Goal: Transaction & Acquisition: Purchase product/service

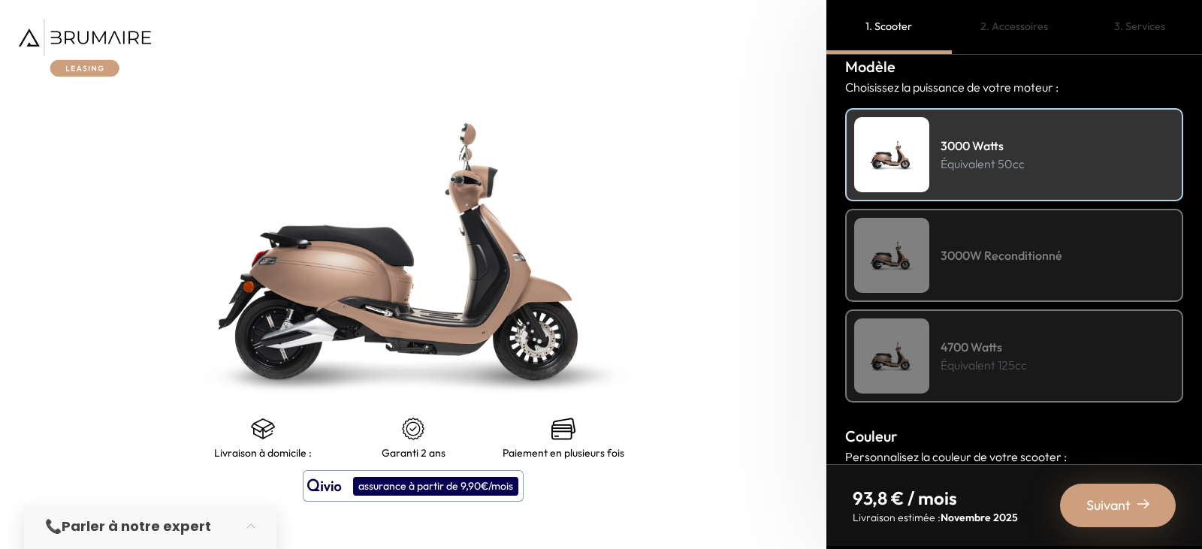
scroll to position [189, 0]
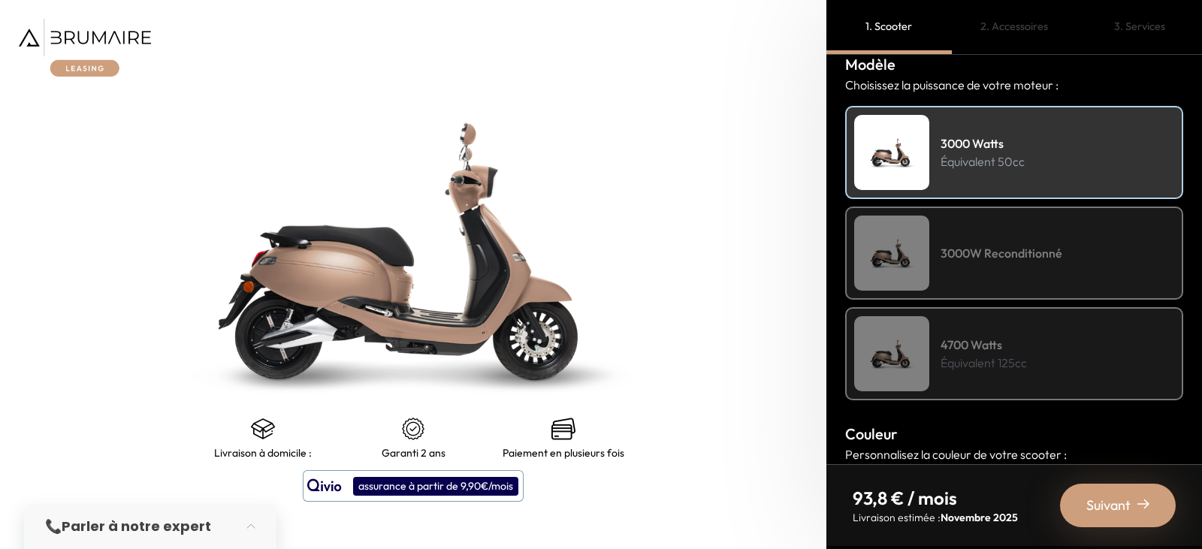
click at [994, 264] on div "3000W Reconditionné" at bounding box center [1014, 253] width 338 height 93
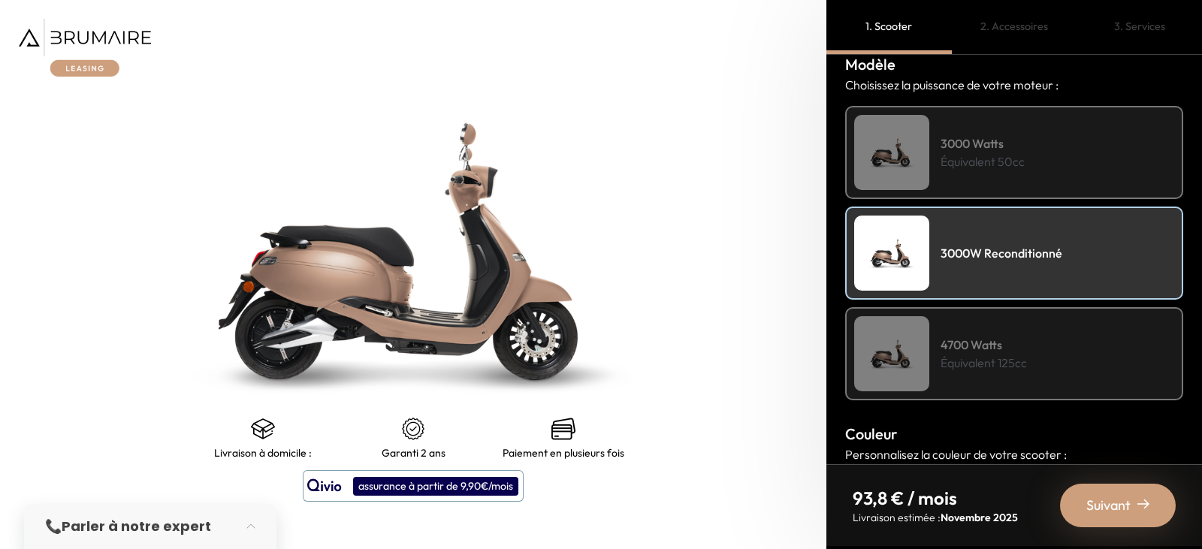
click at [998, 192] on div "3000 Watts Équivalent 50cc" at bounding box center [1014, 152] width 338 height 93
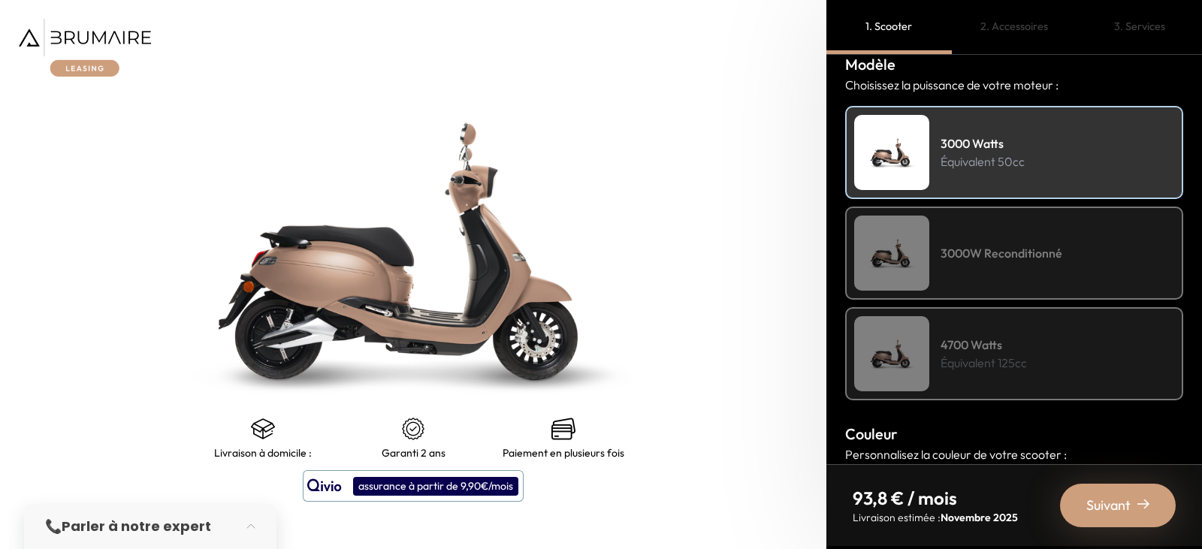
click at [1037, 362] on div "4700 Watts Équivalent 125cc" at bounding box center [1014, 353] width 338 height 93
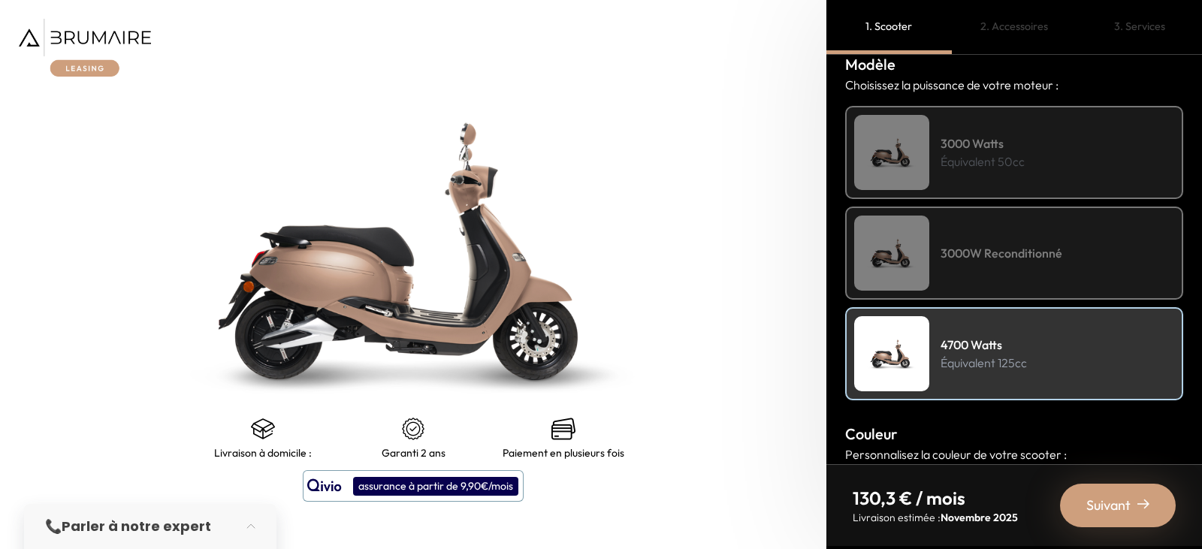
click at [1032, 151] on div "3000 Watts Équivalent 50cc" at bounding box center [1014, 152] width 338 height 93
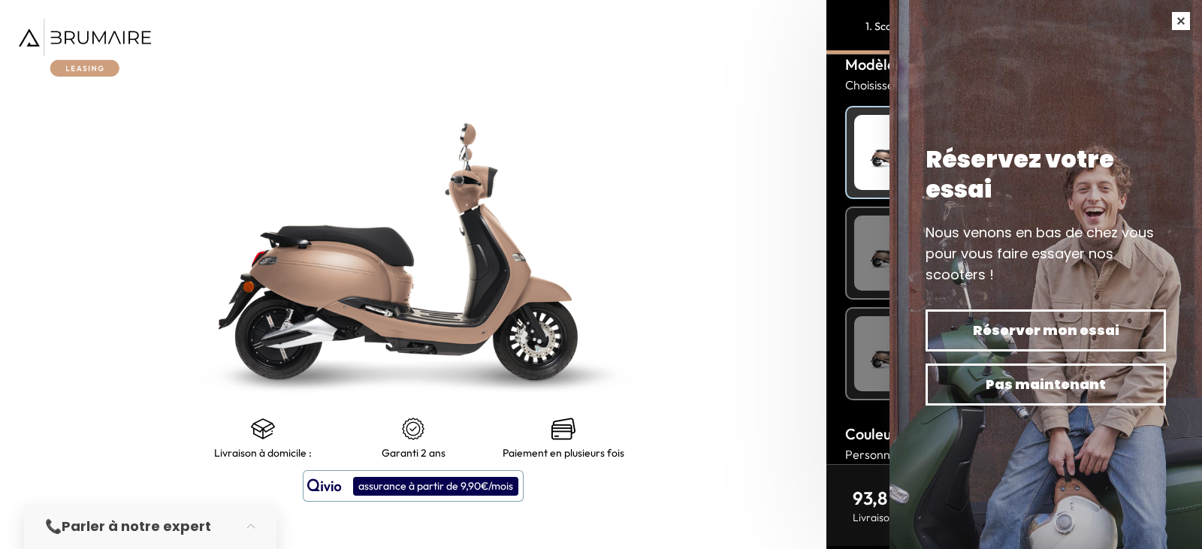
click at [1186, 29] on button "button" at bounding box center [1181, 21] width 42 height 42
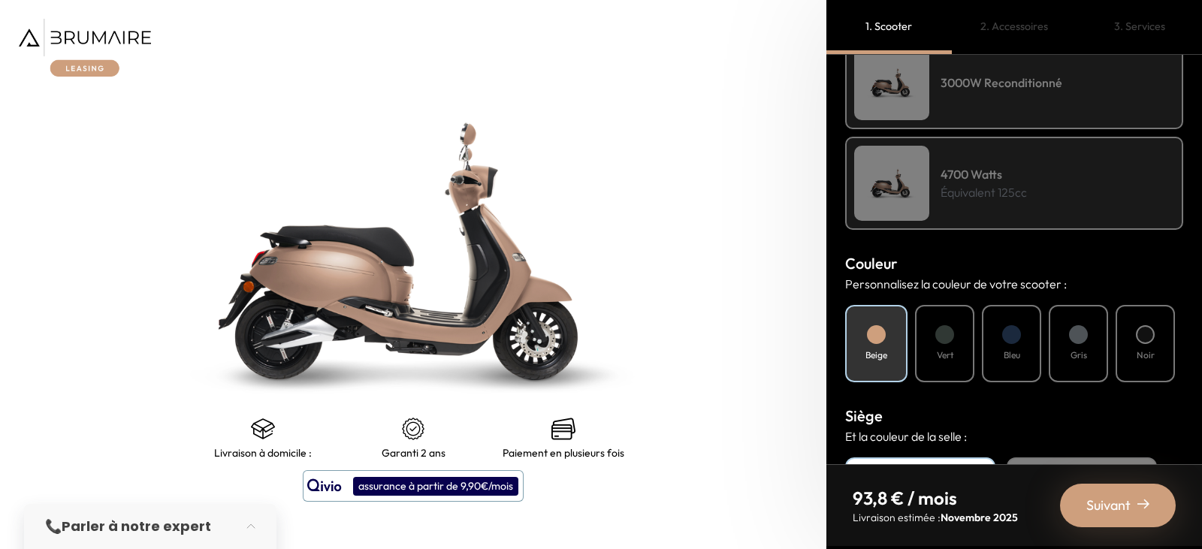
scroll to position [370, 0]
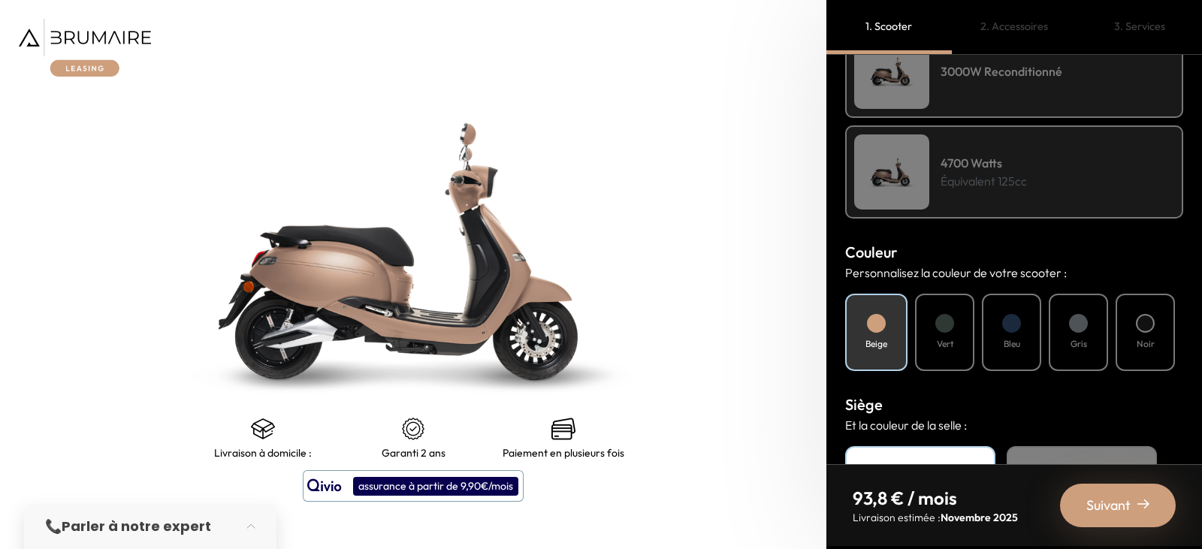
click at [1080, 323] on div at bounding box center [1078, 323] width 19 height 19
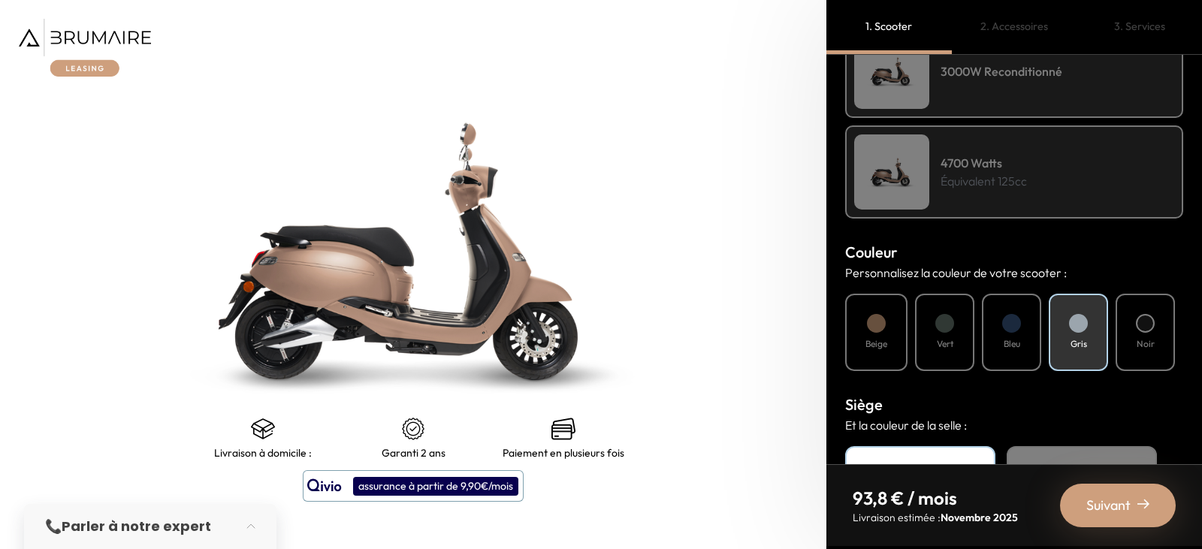
click at [1152, 327] on div at bounding box center [1145, 323] width 19 height 19
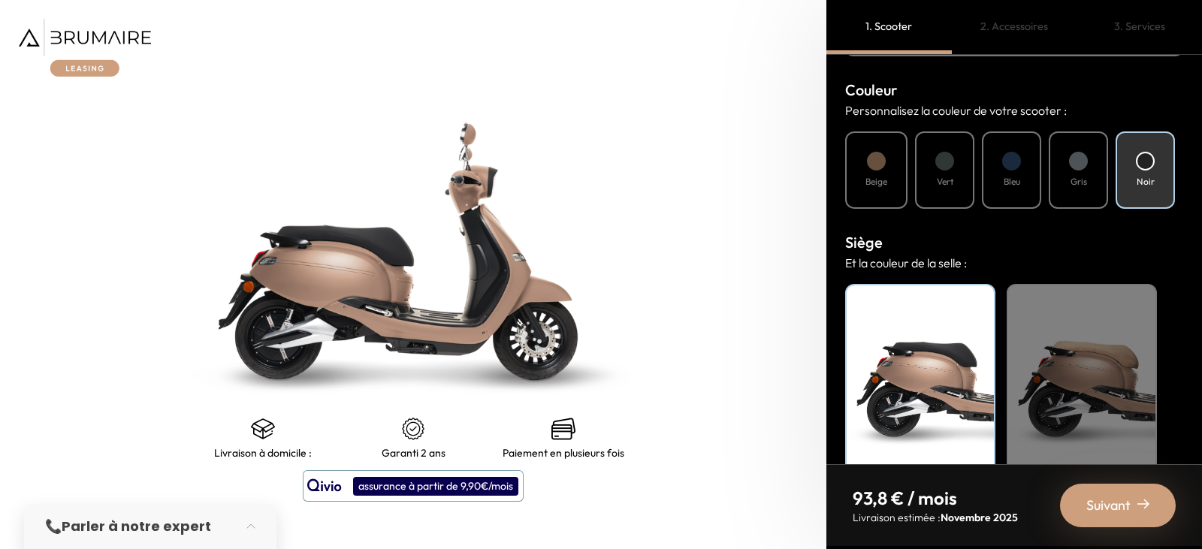
scroll to position [559, 0]
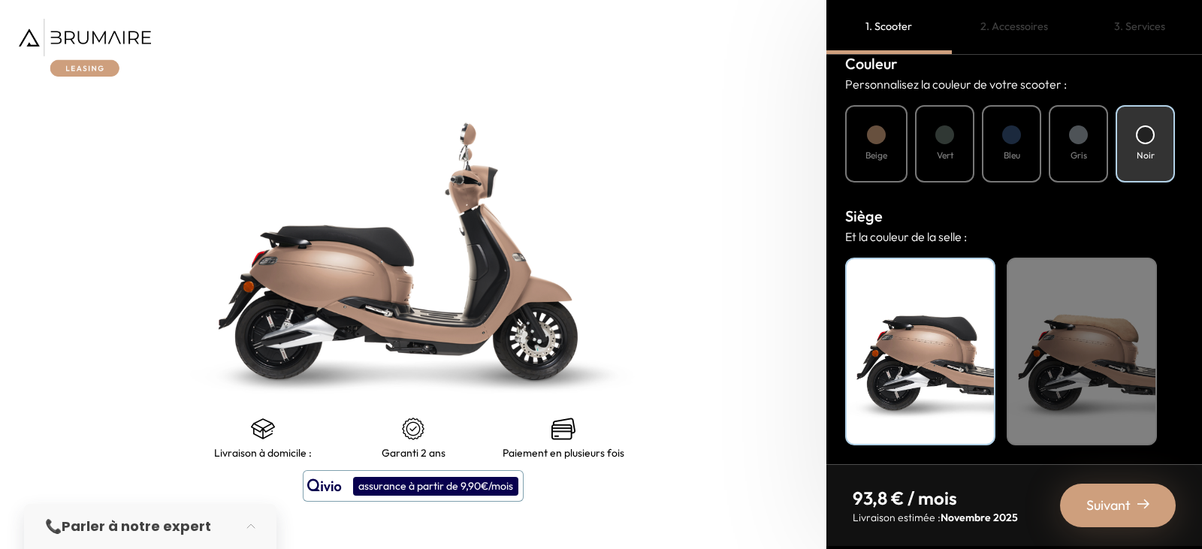
click at [1068, 317] on div "Beige" at bounding box center [1082, 352] width 150 height 188
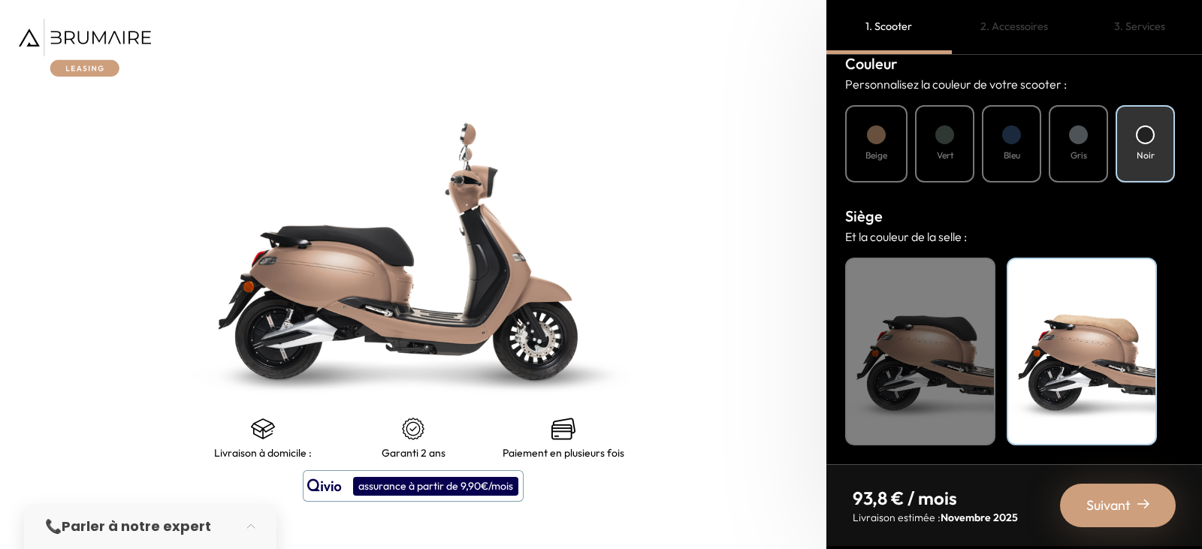
click at [1119, 501] on span "Suivant" at bounding box center [1108, 505] width 44 height 21
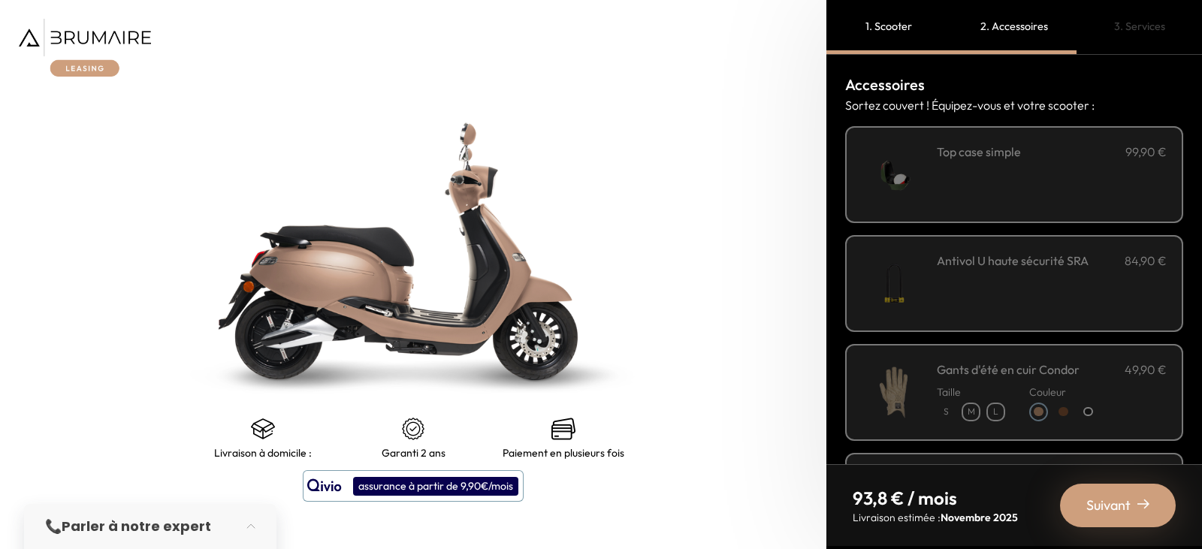
click at [1053, 169] on div "**********" at bounding box center [1052, 175] width 230 height 64
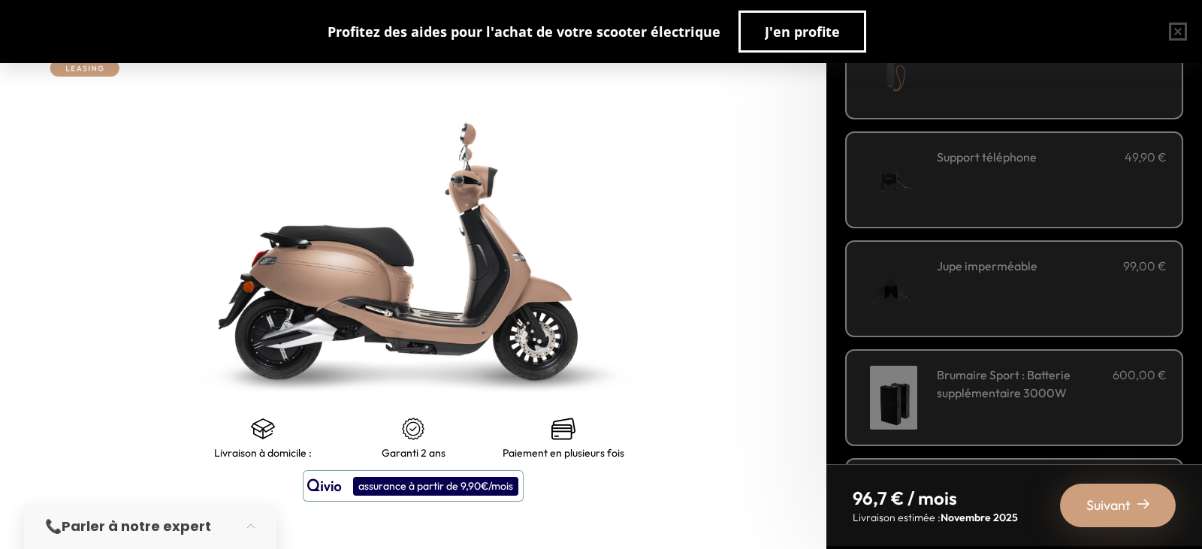
scroll to position [436, 0]
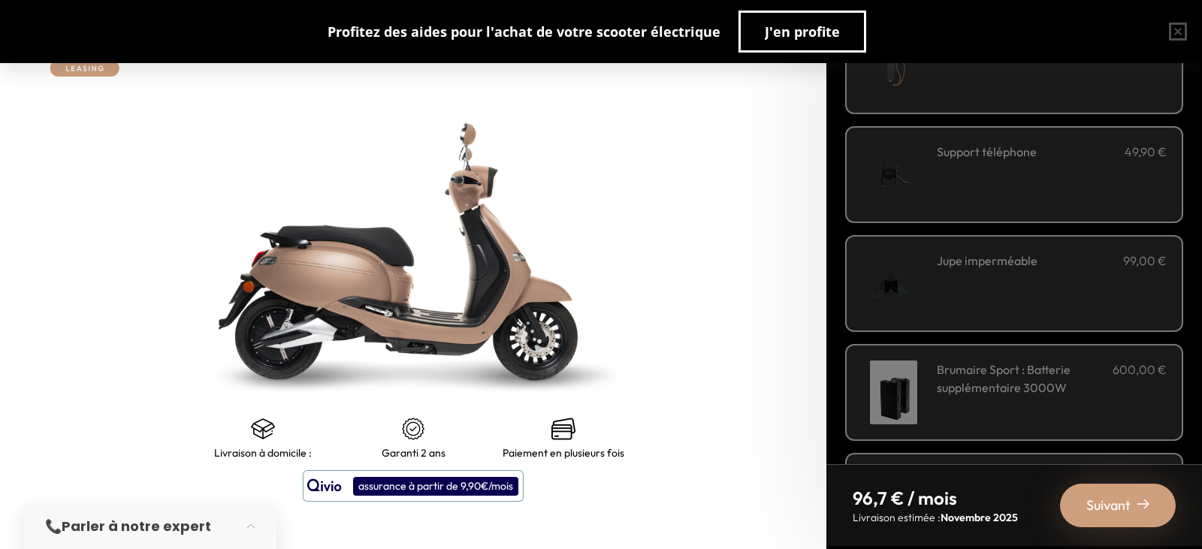
click at [978, 262] on h3 "Jupe imperméable" at bounding box center [987, 261] width 101 height 18
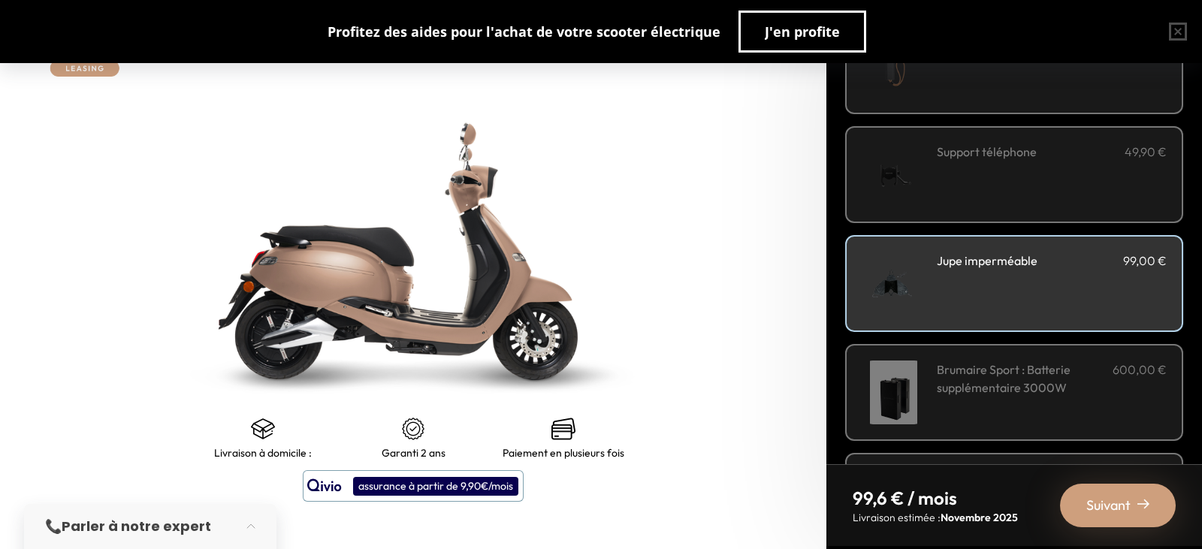
scroll to position [540, 0]
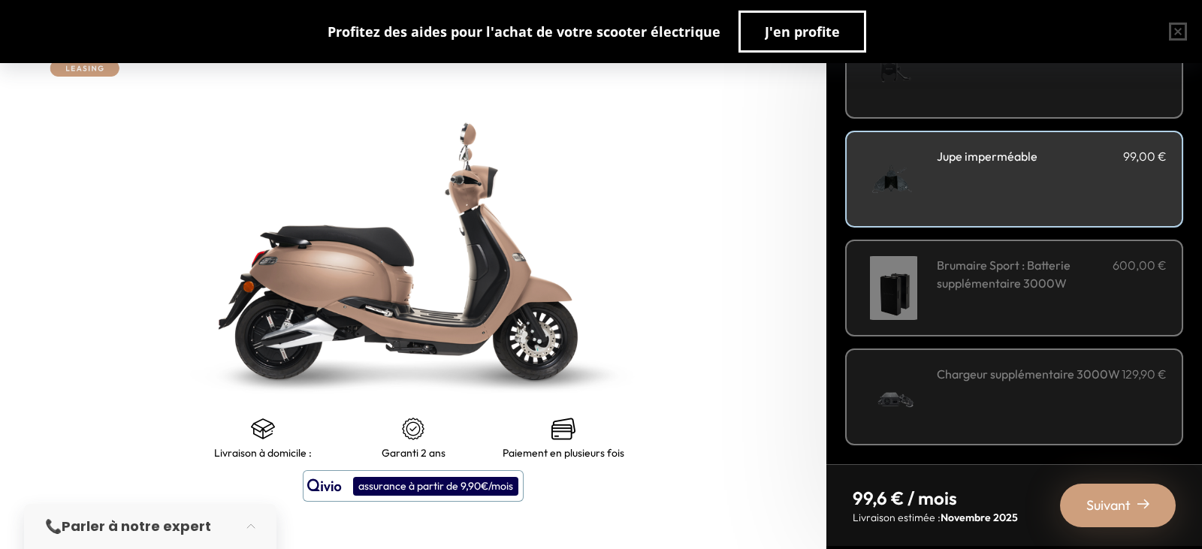
click at [1111, 500] on span "Suivant" at bounding box center [1108, 505] width 44 height 21
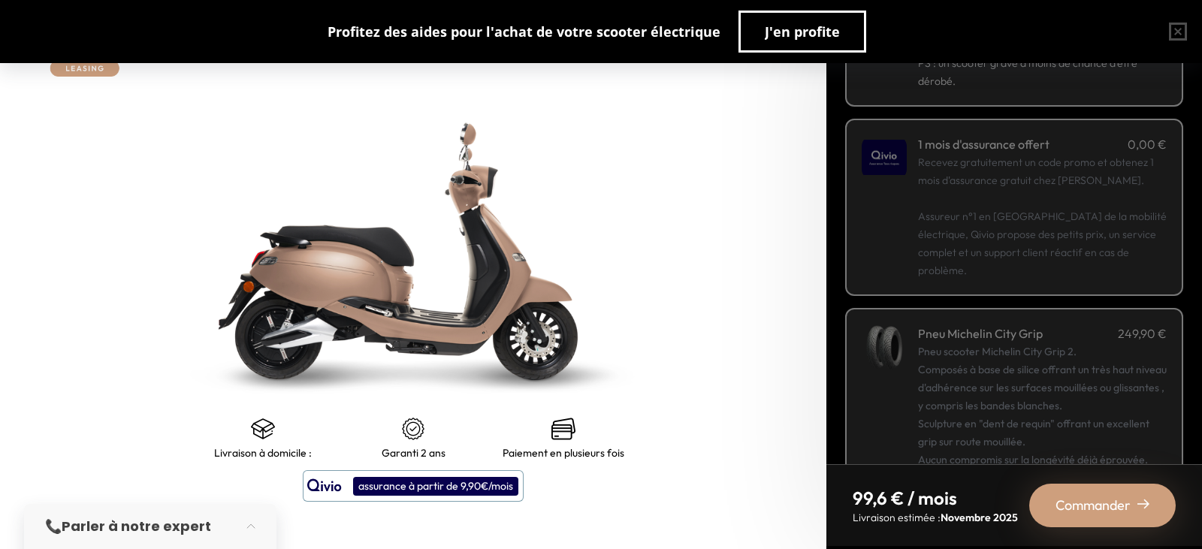
scroll to position [177, 0]
click at [1068, 276] on p "Recevez gratuitement un code promo et obtenez 1 mois d'assurance gratuit chez […" at bounding box center [1042, 219] width 249 height 126
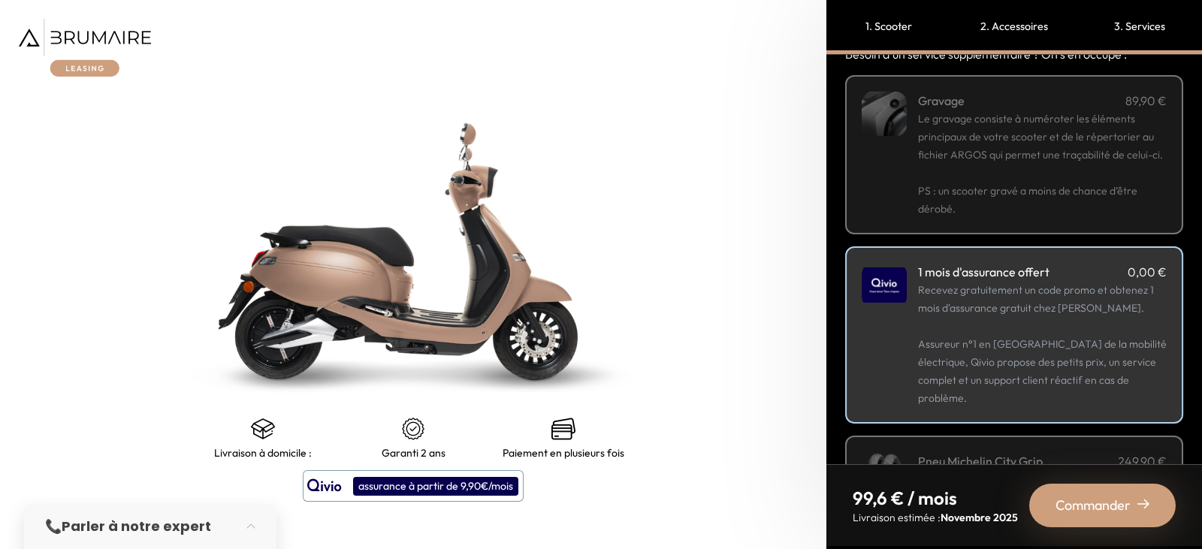
scroll to position [0, 0]
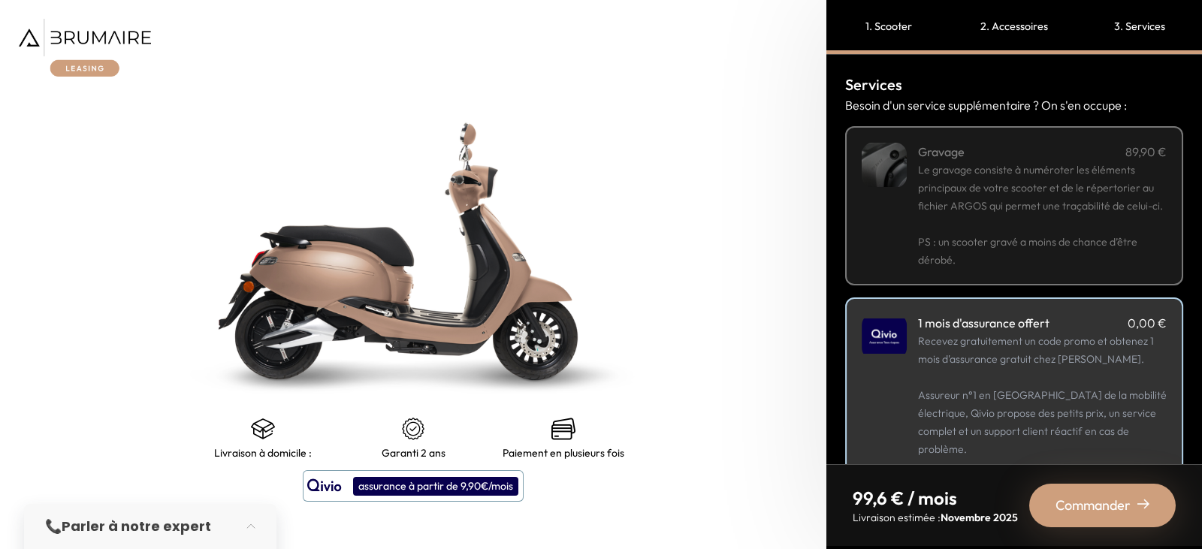
click at [1073, 168] on span "Le gravage consiste à numéroter les éléments principaux de votre scooter et de …" at bounding box center [1040, 188] width 245 height 50
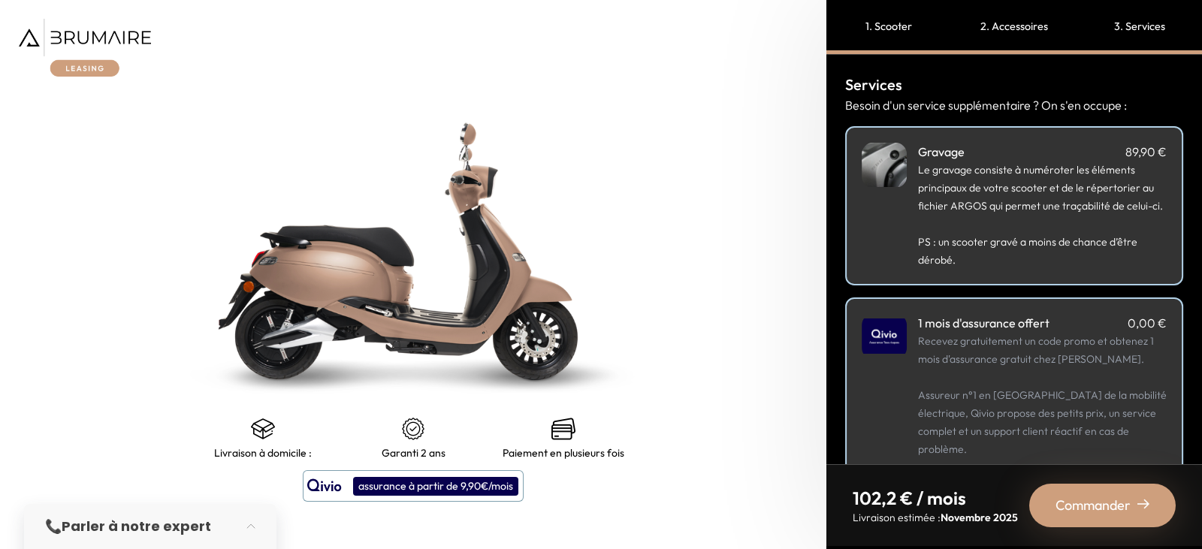
click at [1116, 506] on span "Commander" at bounding box center [1093, 505] width 75 height 21
